Goal: Find specific page/section: Find specific page/section

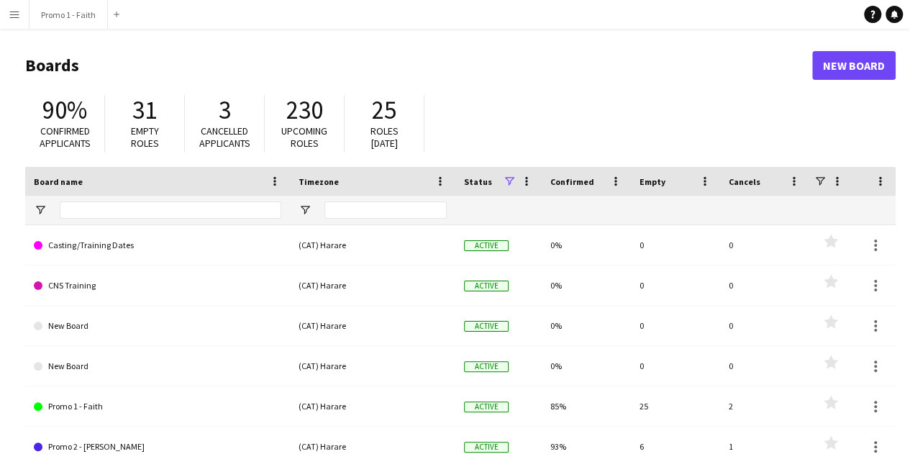
click at [13, 18] on app-icon "Menu" at bounding box center [15, 15] width 12 height 12
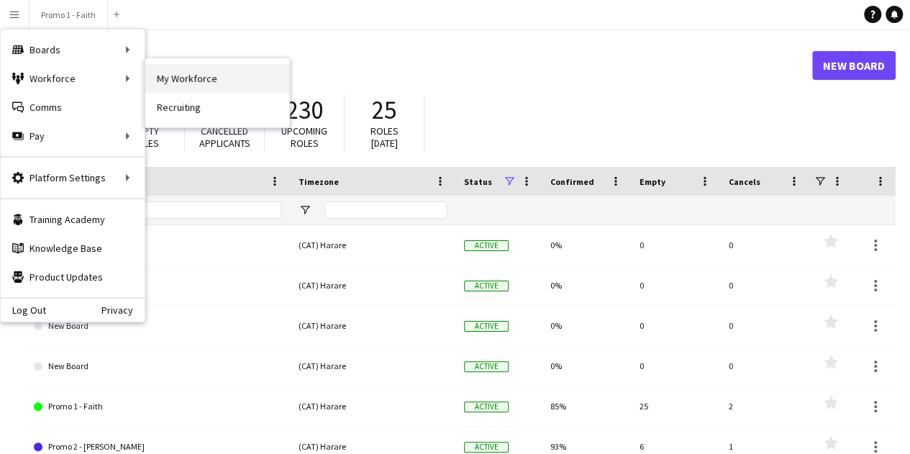
click at [201, 81] on link "My Workforce" at bounding box center [217, 78] width 144 height 29
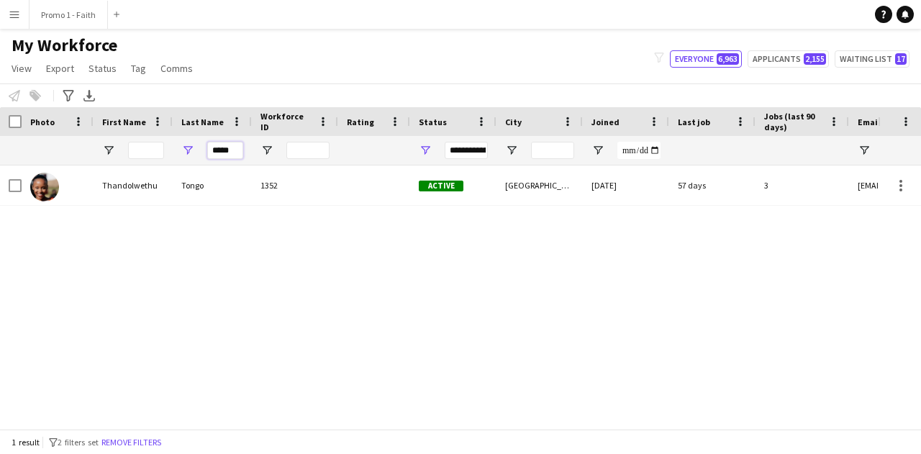
click at [232, 153] on input "*****" at bounding box center [225, 150] width 36 height 17
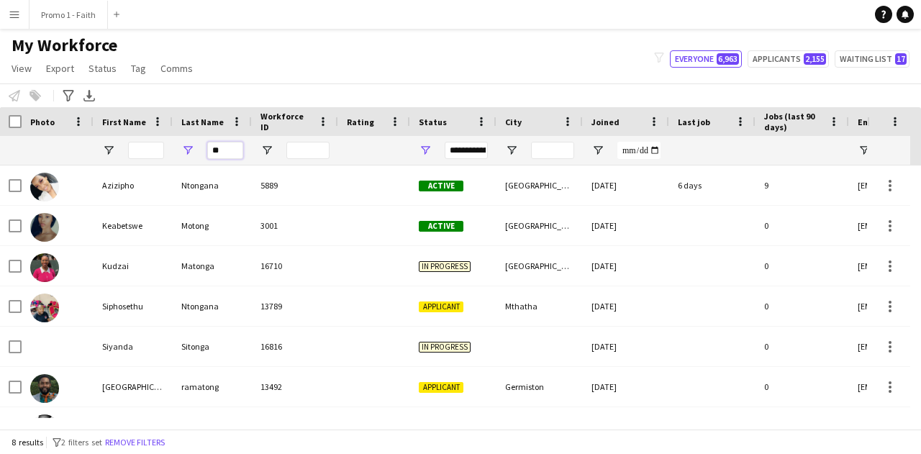
type input "*"
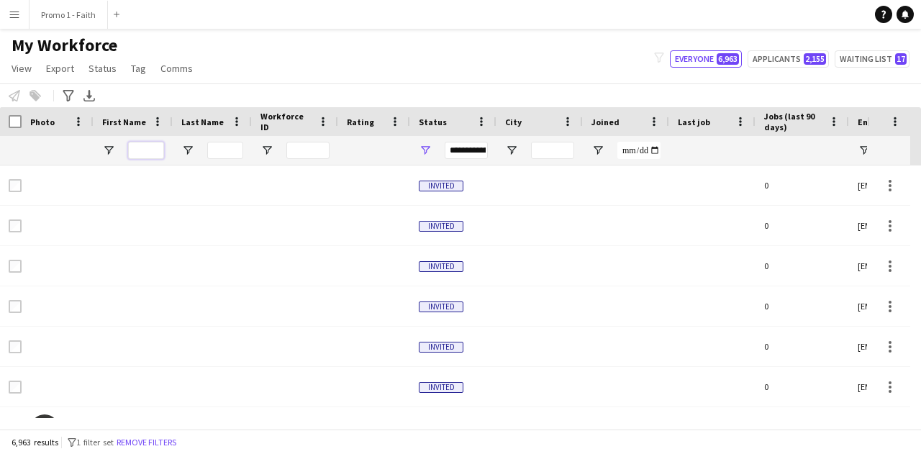
click at [151, 151] on input "First Name Filter Input" at bounding box center [146, 150] width 36 height 17
click at [217, 143] on input "Last Name Filter Input" at bounding box center [225, 150] width 36 height 17
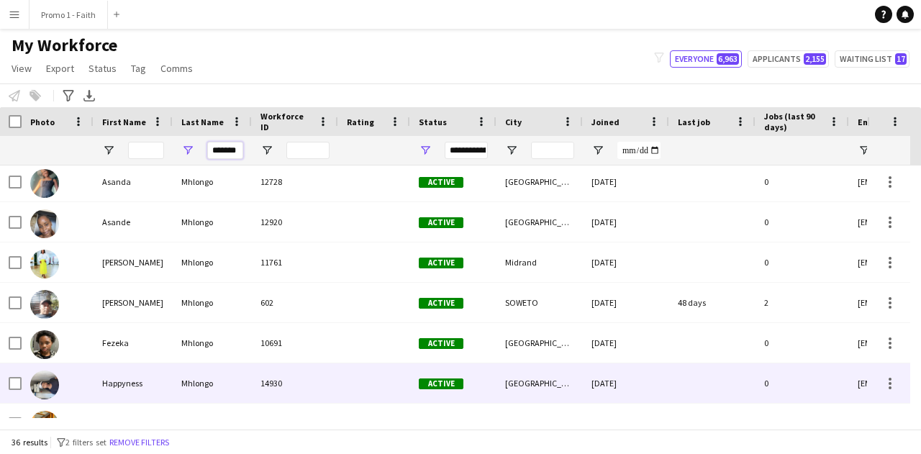
scroll to position [85, 0]
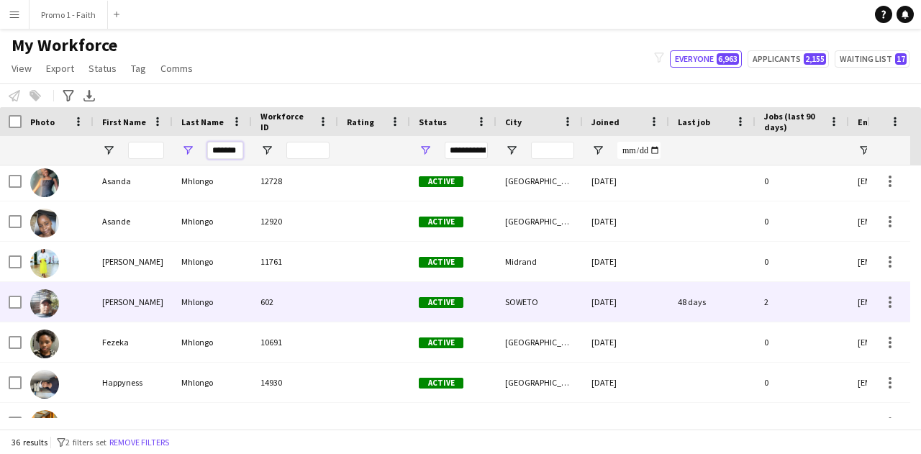
type input "*******"
click at [213, 300] on div "Mhlongo" at bounding box center [212, 302] width 79 height 40
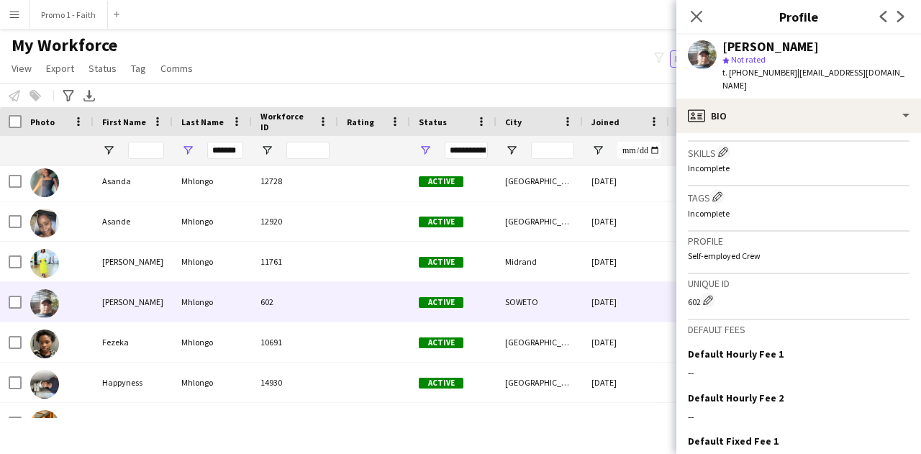
scroll to position [628, 0]
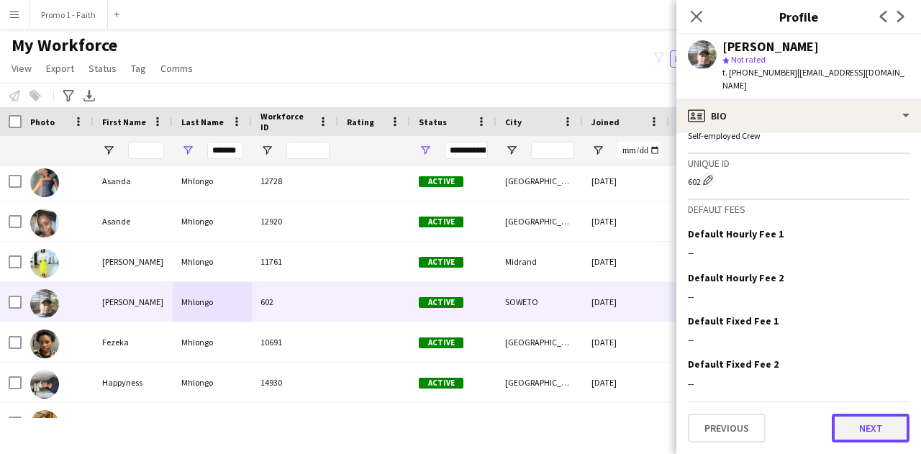
click at [841, 427] on button "Next" at bounding box center [871, 428] width 78 height 29
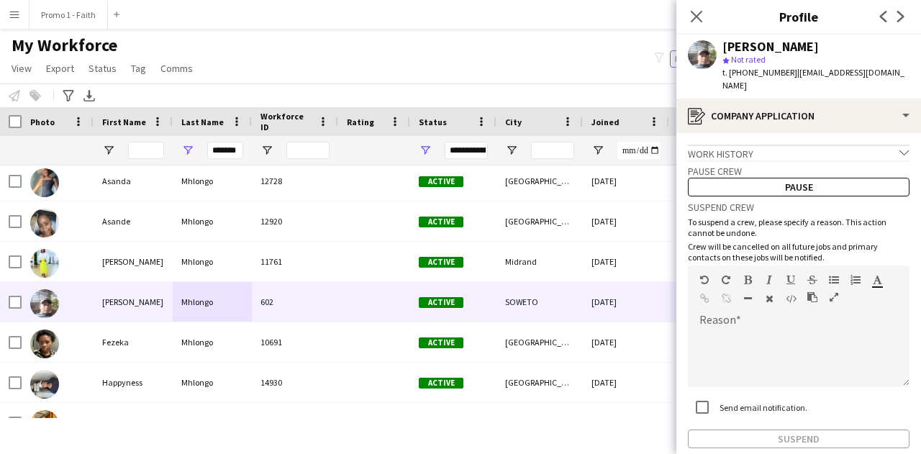
scroll to position [74, 0]
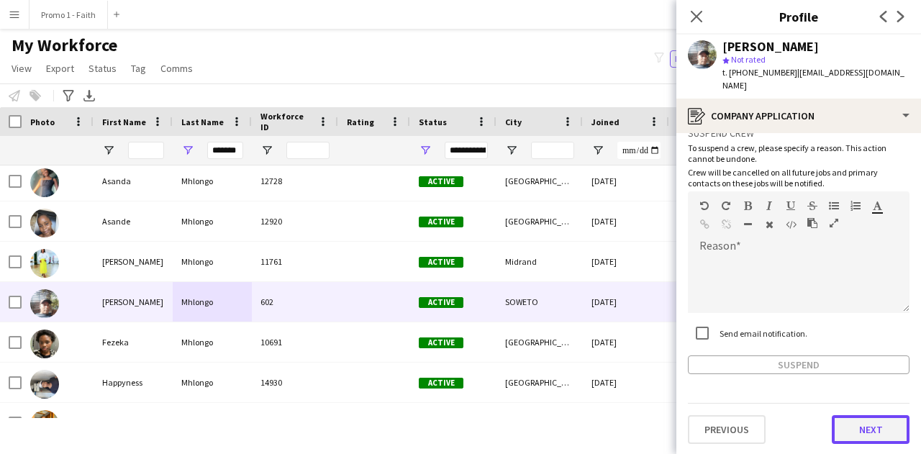
click at [840, 432] on button "Next" at bounding box center [871, 429] width 78 height 29
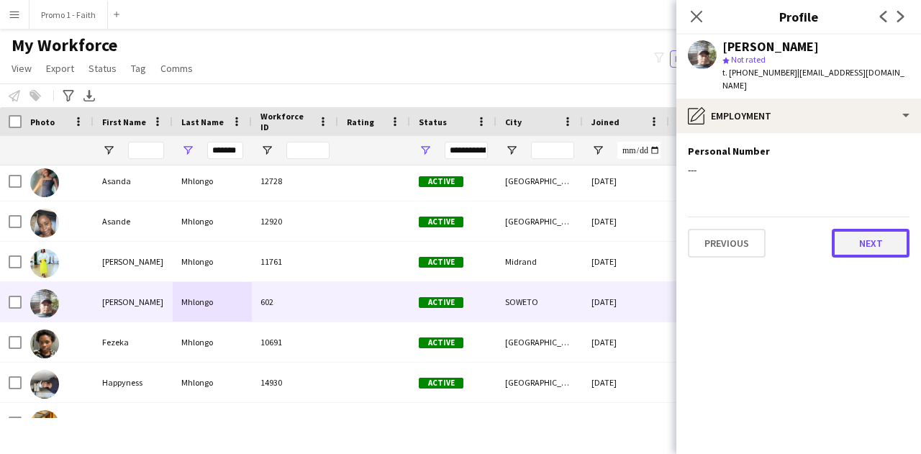
click at [854, 243] on button "Next" at bounding box center [871, 243] width 78 height 29
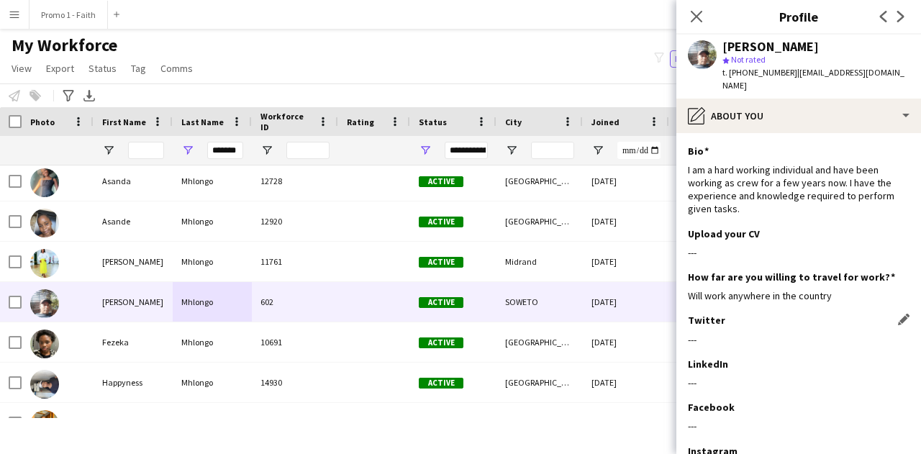
scroll to position [171, 0]
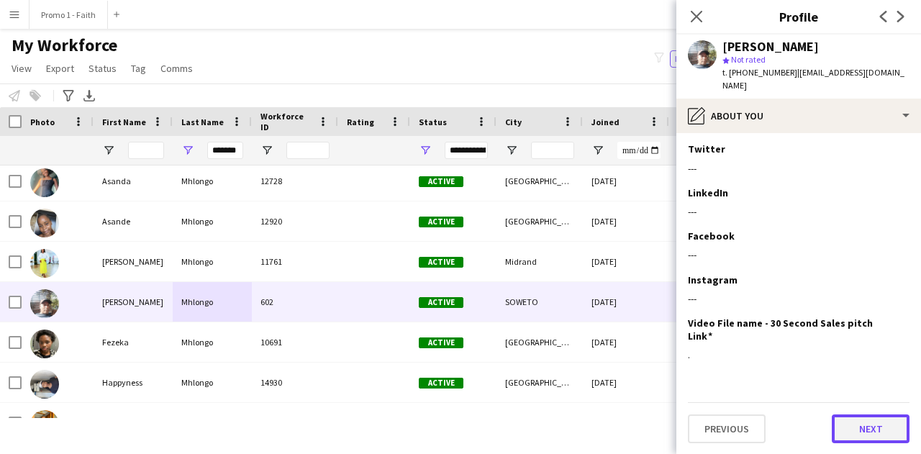
click at [850, 420] on button "Next" at bounding box center [871, 429] width 78 height 29
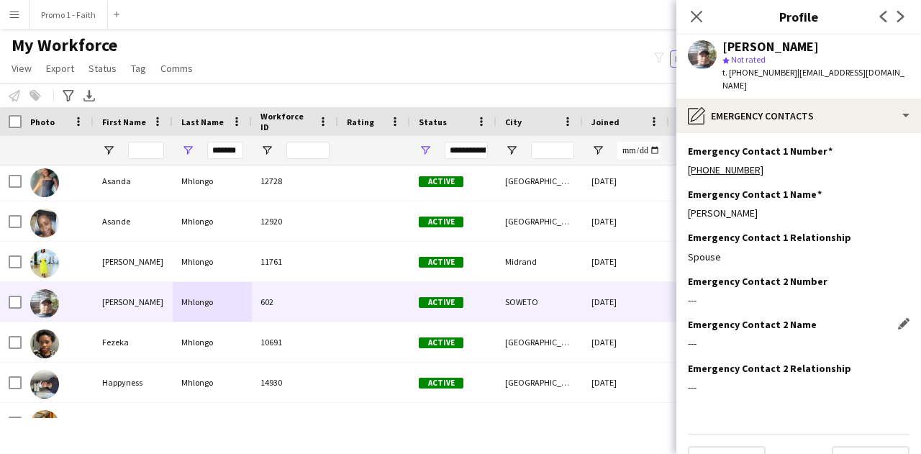
scroll to position [32, 0]
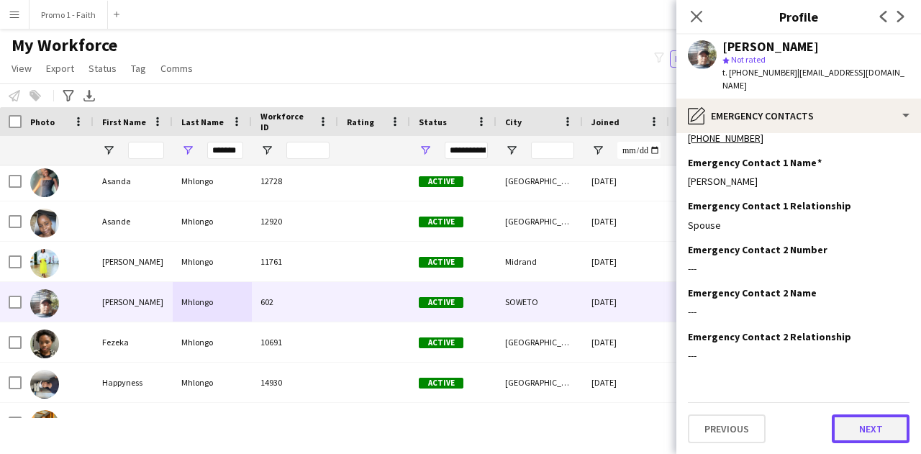
click at [848, 422] on button "Next" at bounding box center [871, 429] width 78 height 29
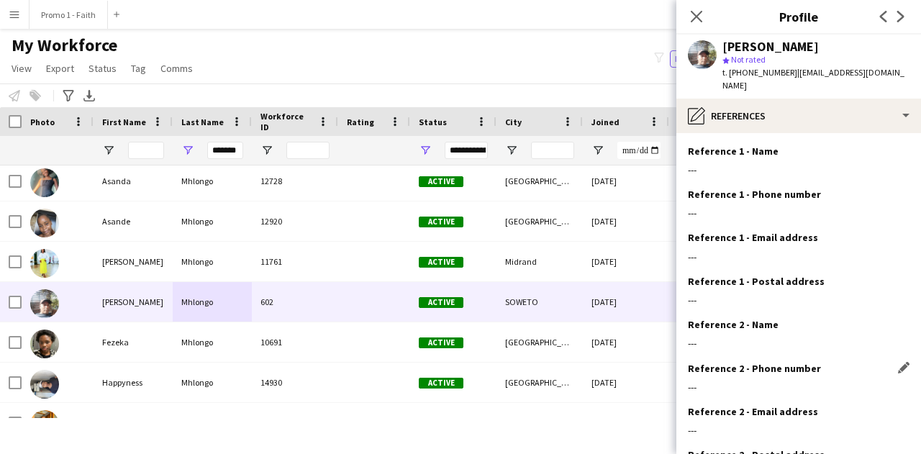
scroll to position [119, 0]
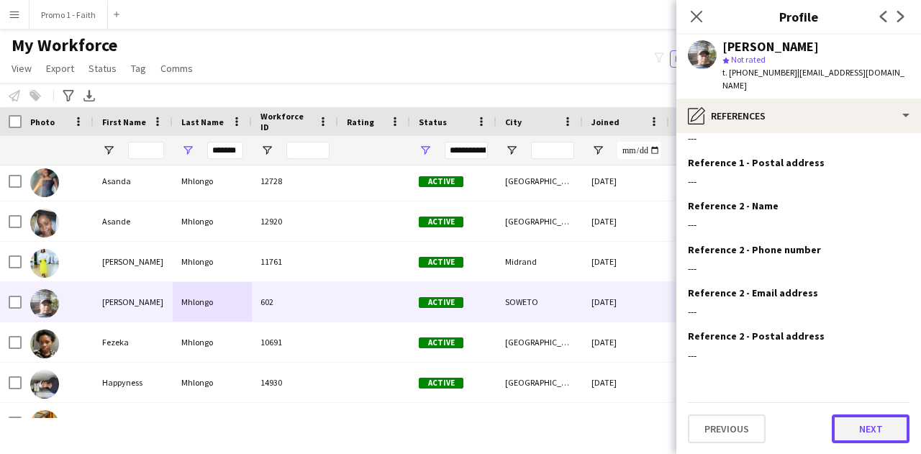
click at [856, 437] on button "Next" at bounding box center [871, 429] width 78 height 29
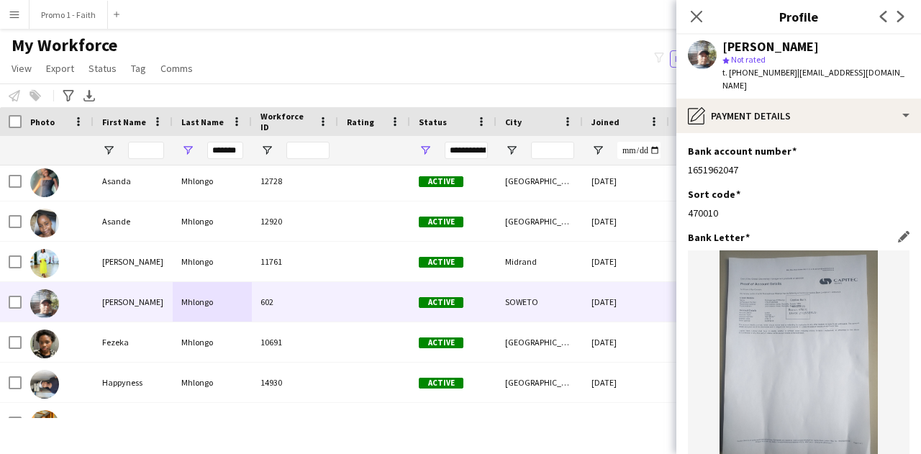
click at [802, 332] on img at bounding box center [799, 355] width 222 height 211
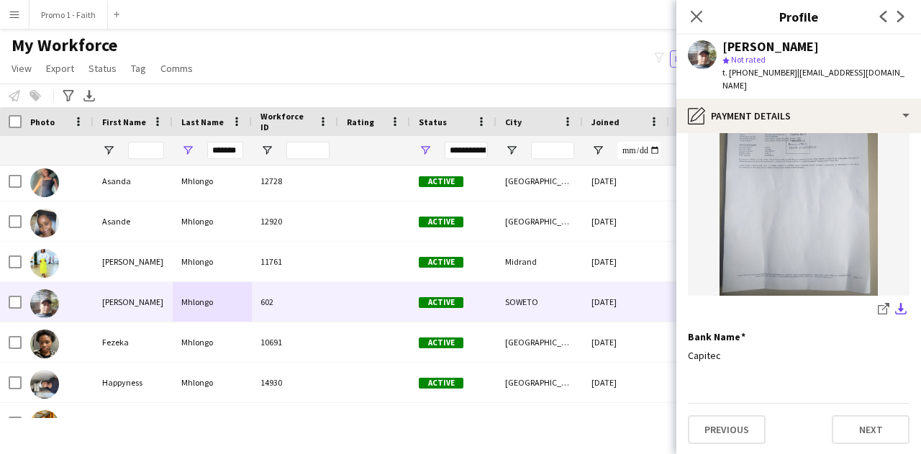
click at [895, 307] on app-icon "download-bottom" at bounding box center [901, 310] width 12 height 14
click at [895, 304] on app-icon "download-bottom" at bounding box center [901, 310] width 12 height 14
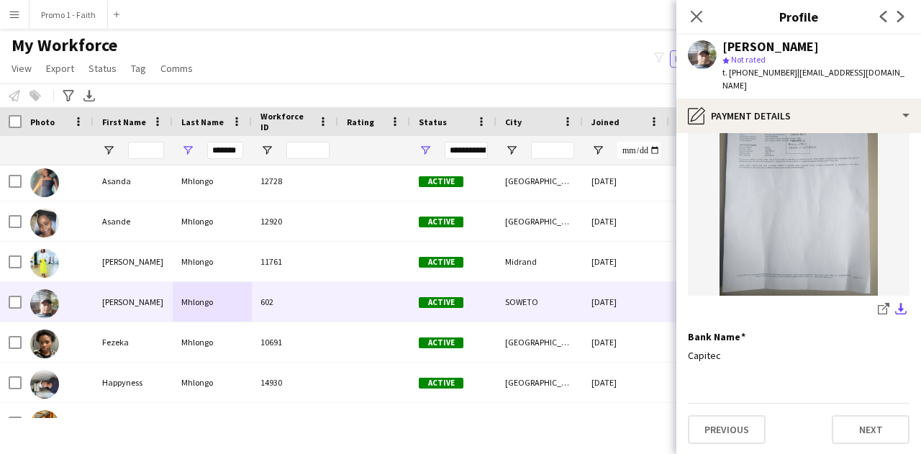
click at [895, 304] on app-icon "download-bottom" at bounding box center [901, 310] width 12 height 14
click at [792, 237] on img at bounding box center [799, 190] width 222 height 211
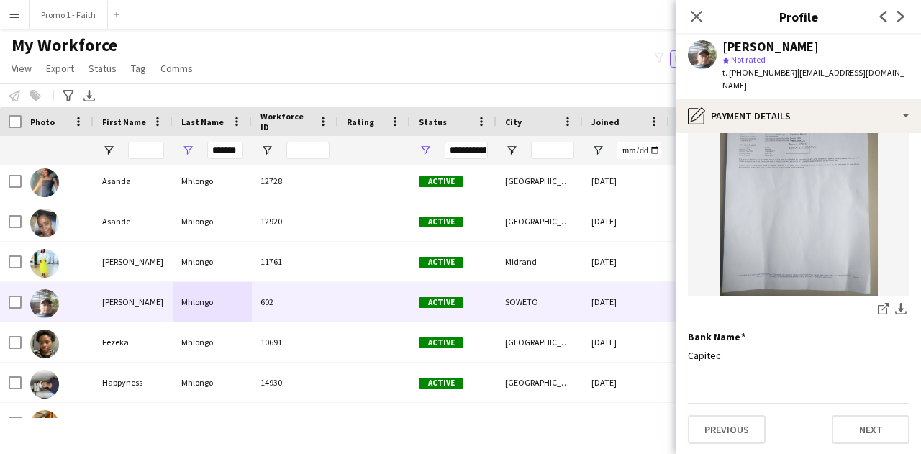
click at [792, 237] on img at bounding box center [799, 190] width 222 height 211
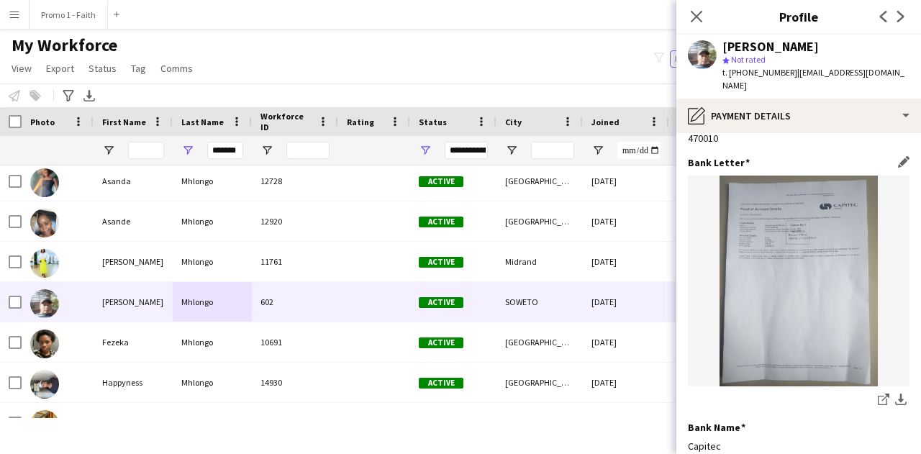
scroll to position [73, 0]
click at [489, 37] on div "My Workforce View Views Default view Applicants New view Update view Delete vie…" at bounding box center [460, 59] width 921 height 49
